Goal: Check status: Check status

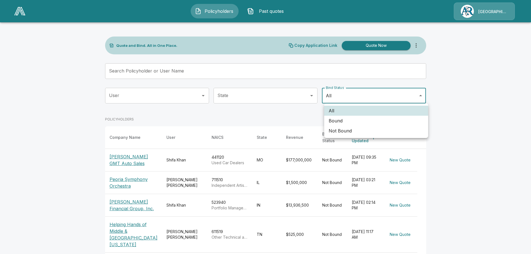
click at [361, 102] on body "Policyholders Past quotes Arlington/[PERSON_NAME] Quote and Bind. All in One Pl…" at bounding box center [265, 220] width 531 height 441
click at [355, 118] on li "Bound" at bounding box center [376, 121] width 104 height 10
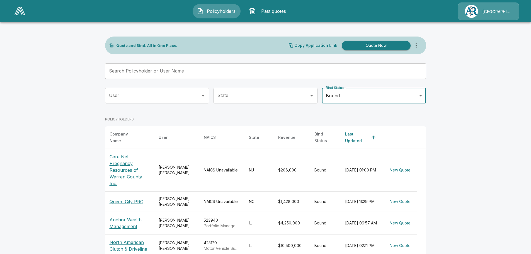
click at [395, 103] on body "Policyholders Past quotes Arlington/Roe Quote and Bind. All in One Place. Copy …" at bounding box center [265, 140] width 531 height 281
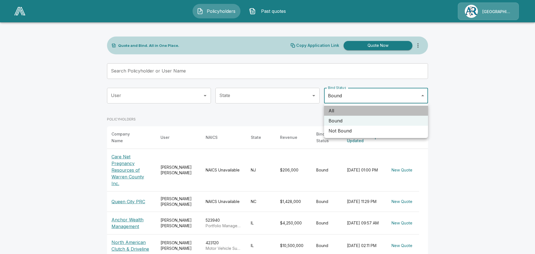
click at [337, 114] on li "All" at bounding box center [376, 111] width 104 height 10
type input "***"
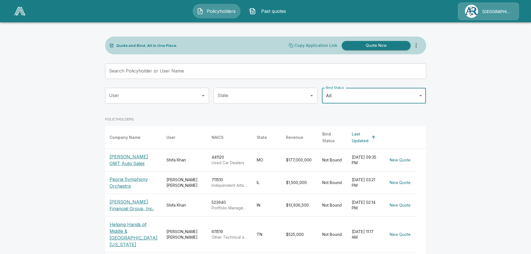
click at [293, 45] on div at bounding box center [291, 45] width 4 height 4
